Goal: Information Seeking & Learning: Learn about a topic

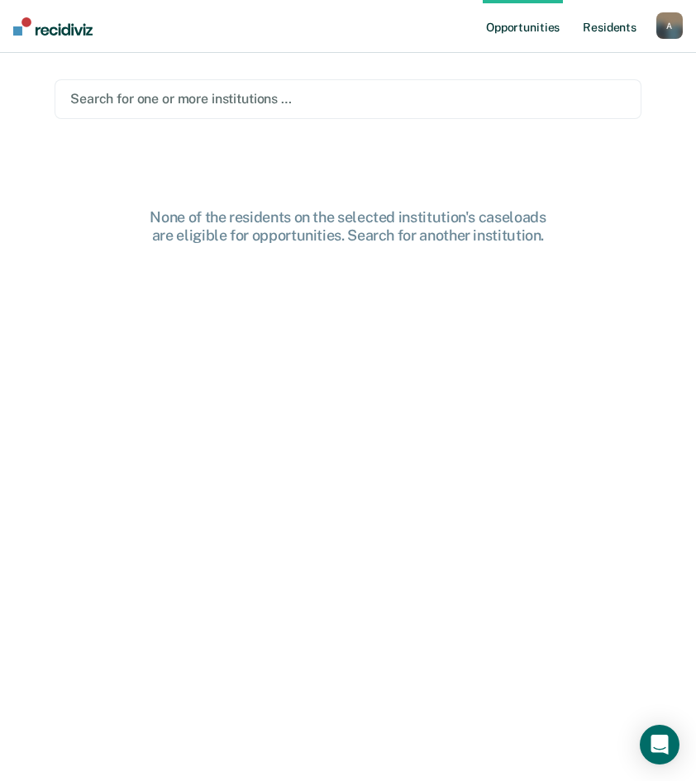
click at [618, 30] on link "Resident s" at bounding box center [610, 26] width 60 height 53
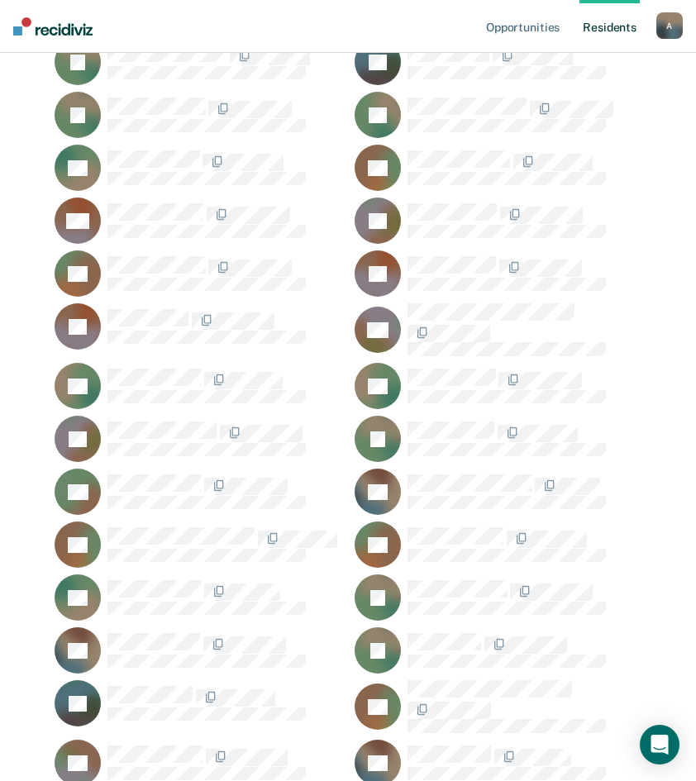
scroll to position [56901, 0]
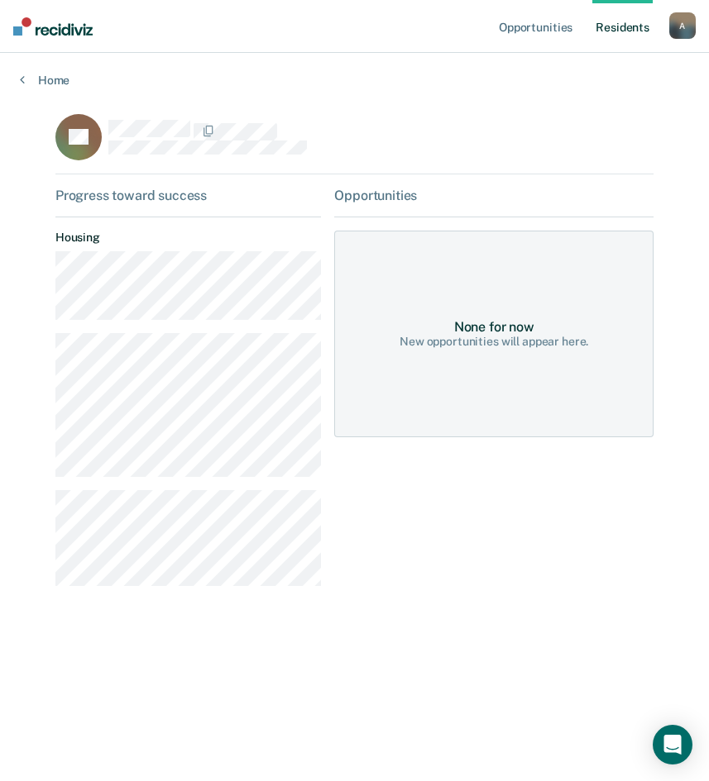
click at [47, 473] on main "KT Progress toward success Housing Opportunities None for now New opportunities…" at bounding box center [354, 432] width 637 height 689
